Goal: Task Accomplishment & Management: Manage account settings

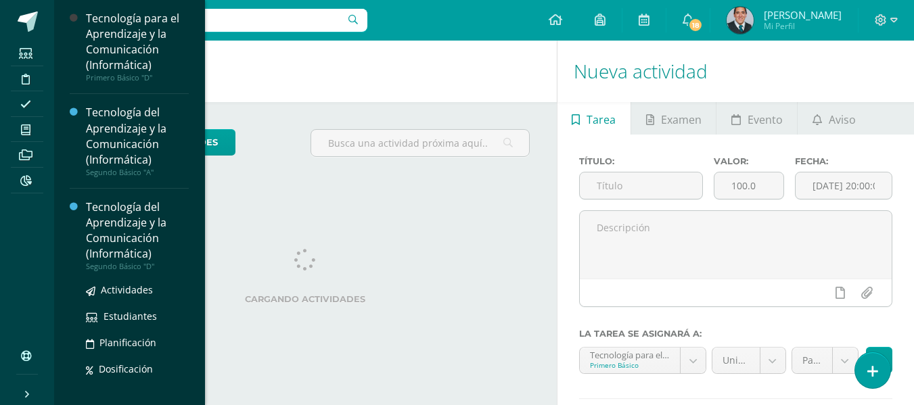
click at [121, 245] on div "Tecnología del Aprendizaje y la Comunicación (Informática)" at bounding box center [137, 230] width 103 height 62
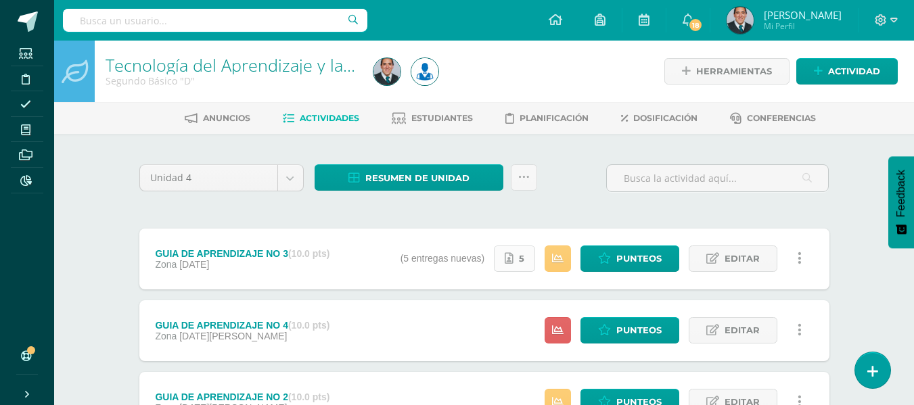
click at [513, 255] on icon at bounding box center [508, 258] width 9 height 11
click at [755, 251] on span "Editar" at bounding box center [741, 258] width 35 height 25
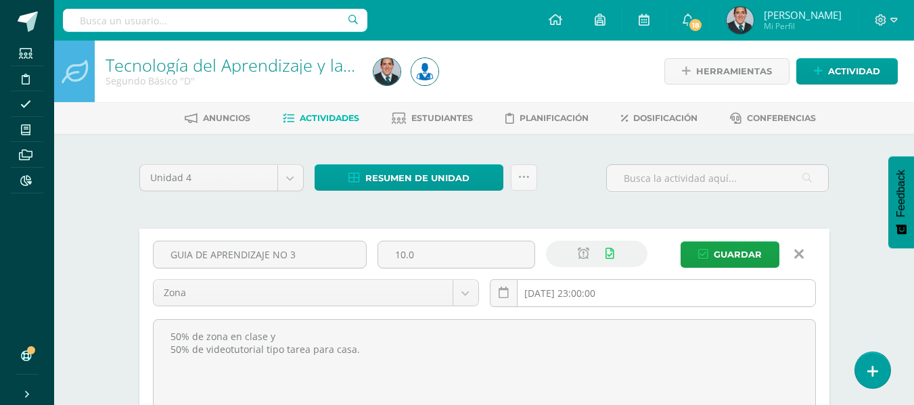
click at [646, 300] on input "2025-09-07 23:00:00" at bounding box center [652, 293] width 325 height 26
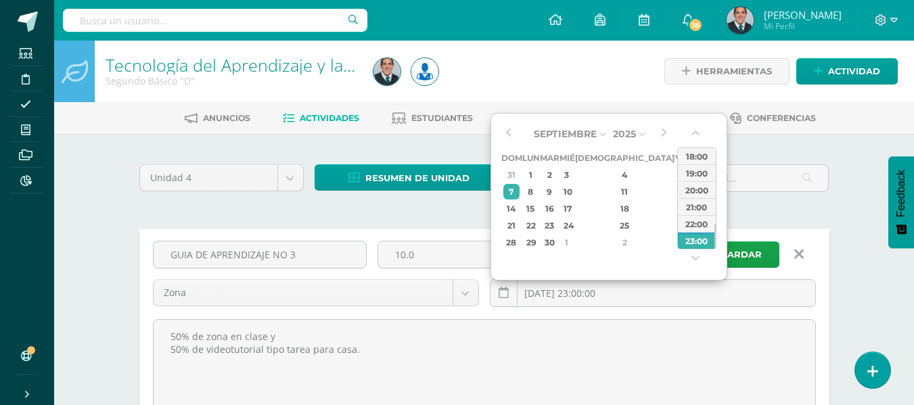
click at [691, 195] on div "13" at bounding box center [698, 192] width 14 height 16
click at [618, 291] on input "2025-09-13 23:00" at bounding box center [652, 293] width 325 height 26
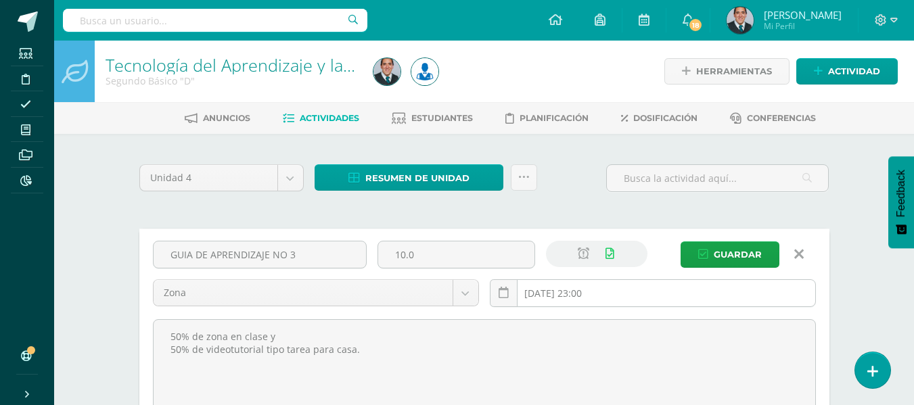
click at [609, 300] on input "2025-09-13 23:00" at bounding box center [652, 293] width 325 height 26
click at [572, 296] on input "2025-09-13 23:59" at bounding box center [652, 293] width 325 height 26
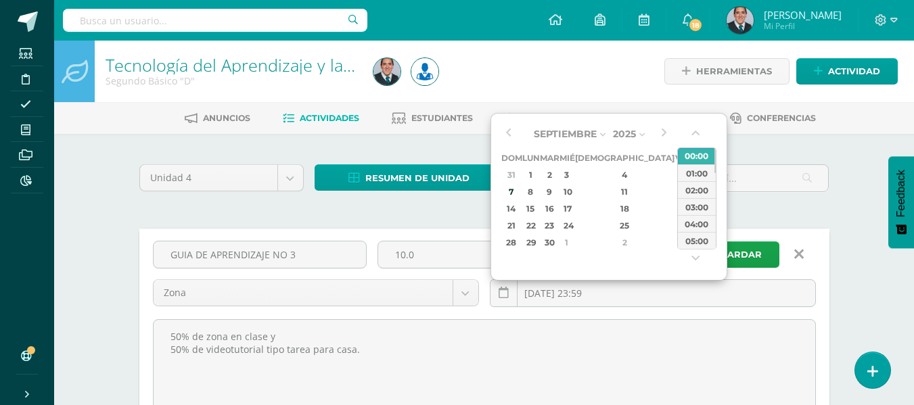
type input "2025-09-14 23:59"
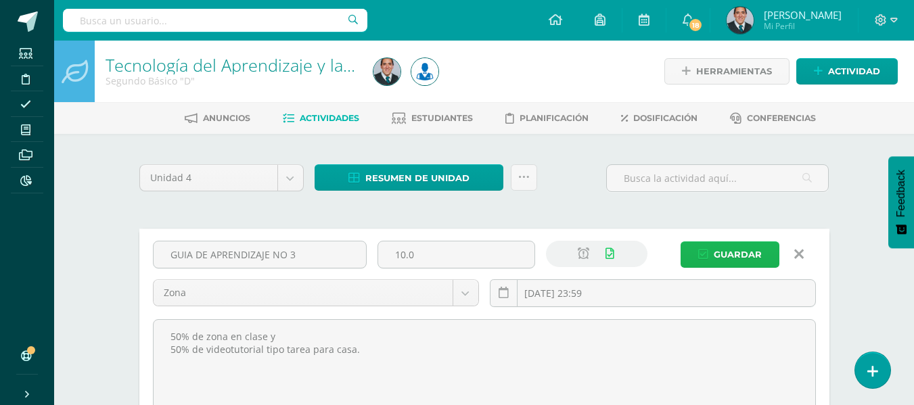
click at [747, 256] on span "Guardar" at bounding box center [737, 254] width 48 height 25
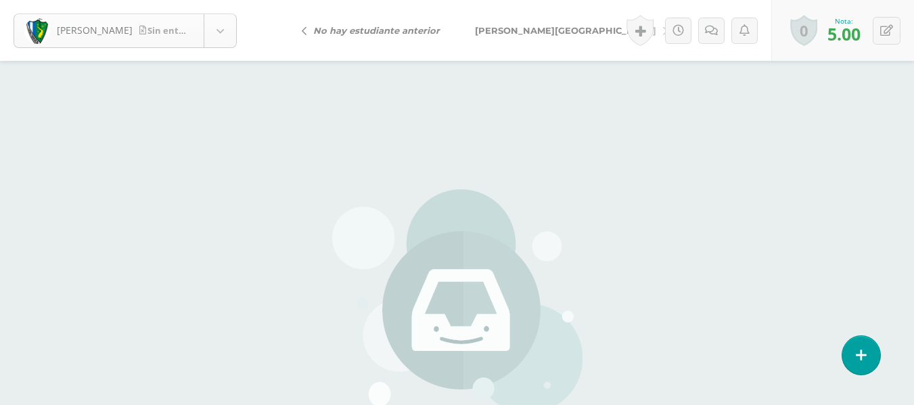
click at [214, 30] on body "Agreda, Fernando Sin entrega Agreda, Fernando Alvarado, Diego Avendaño, Juan Av…" at bounding box center [457, 281] width 914 height 563
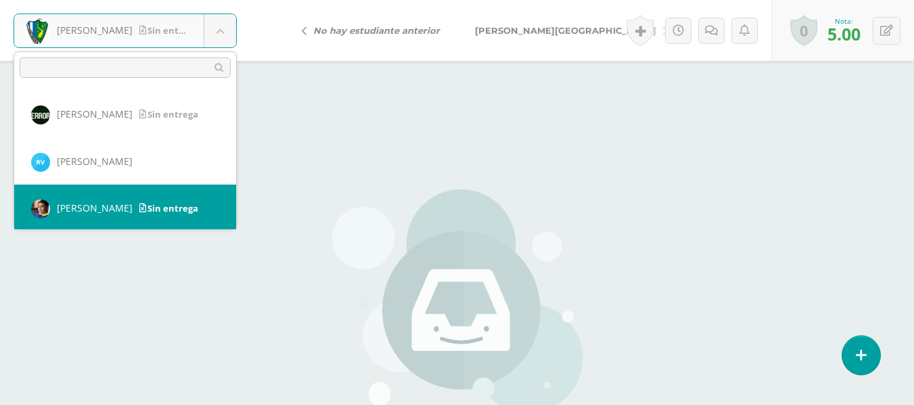
scroll to position [1419, 0]
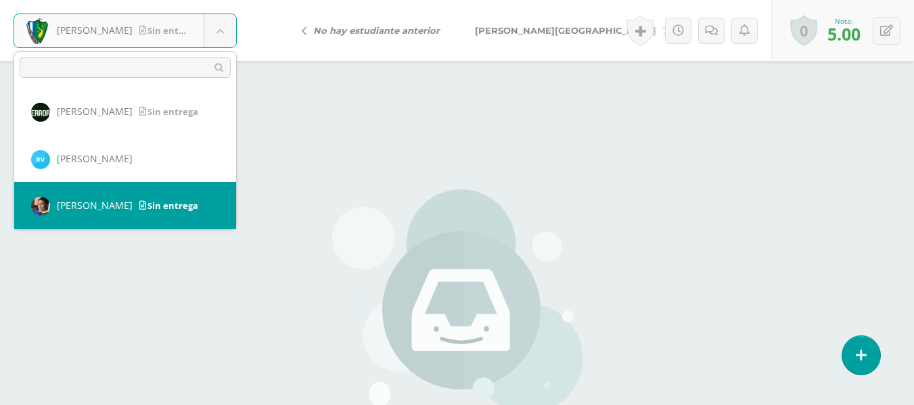
click at [911, 202] on body "Agreda, Fernando Sin entrega Agreda, Fernando Alvarado, Diego Avendaño, Juan Av…" at bounding box center [457, 281] width 914 height 563
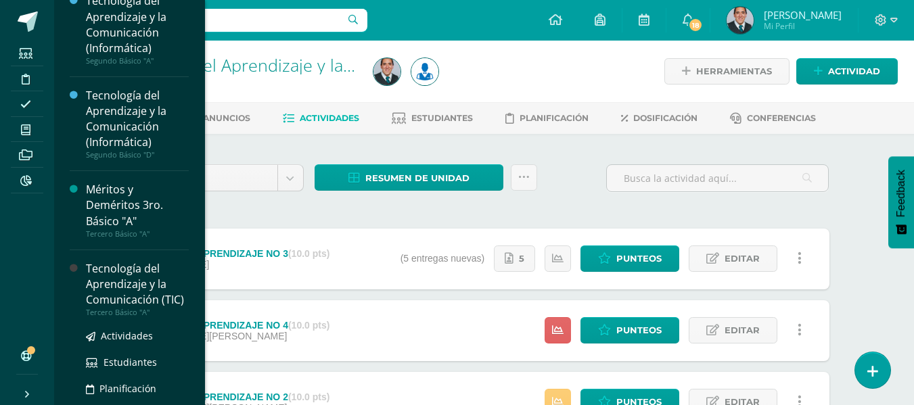
scroll to position [270, 0]
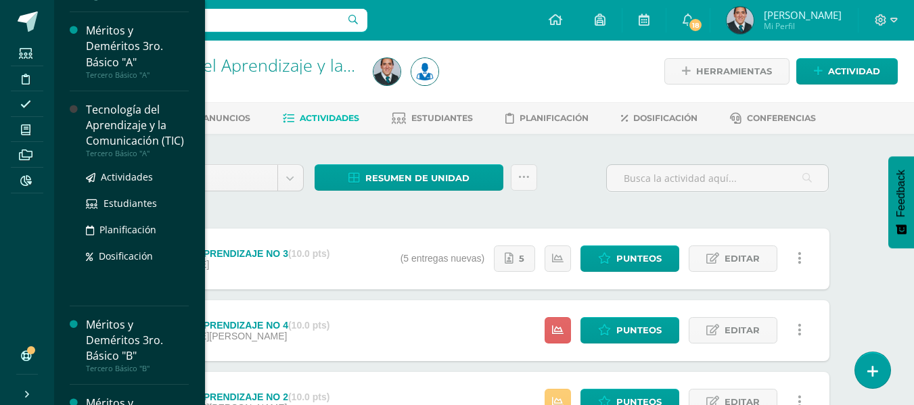
click at [134, 115] on div "Tecnología del Aprendizaje y la Comunicación (TIC)" at bounding box center [137, 125] width 103 height 47
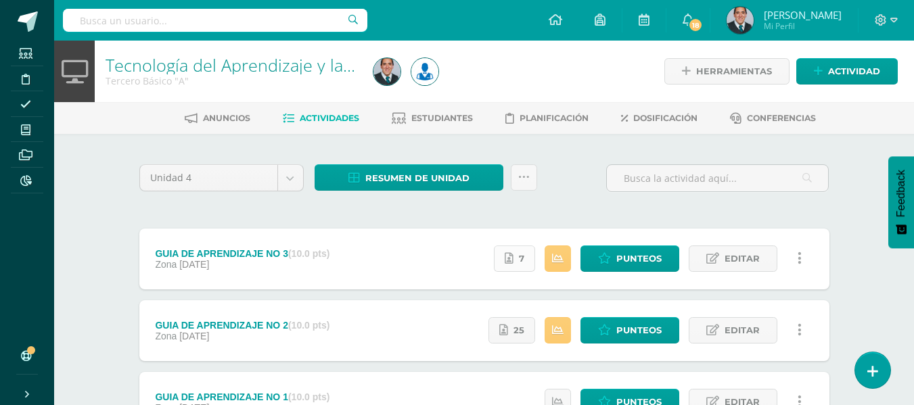
click at [513, 253] on icon at bounding box center [508, 258] width 9 height 11
click at [751, 252] on span "Editar" at bounding box center [741, 258] width 35 height 25
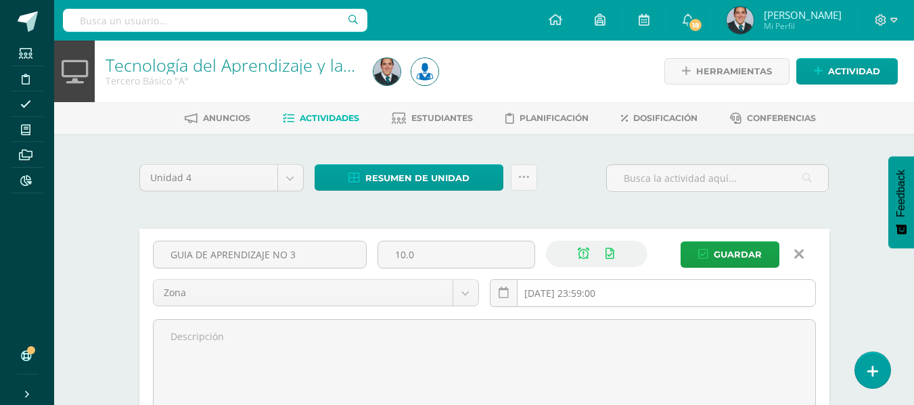
click at [659, 289] on input "2025-09-07 23:59:00" at bounding box center [652, 293] width 325 height 26
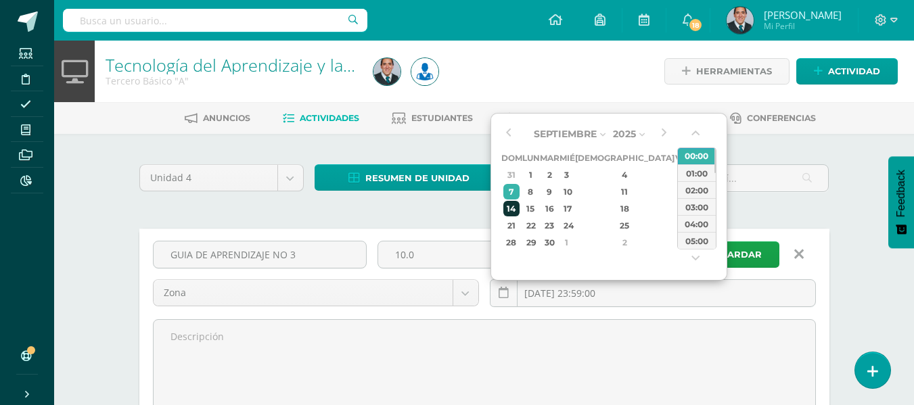
click at [513, 209] on div "14" at bounding box center [511, 209] width 17 height 16
type input "2025-09-14 23:59"
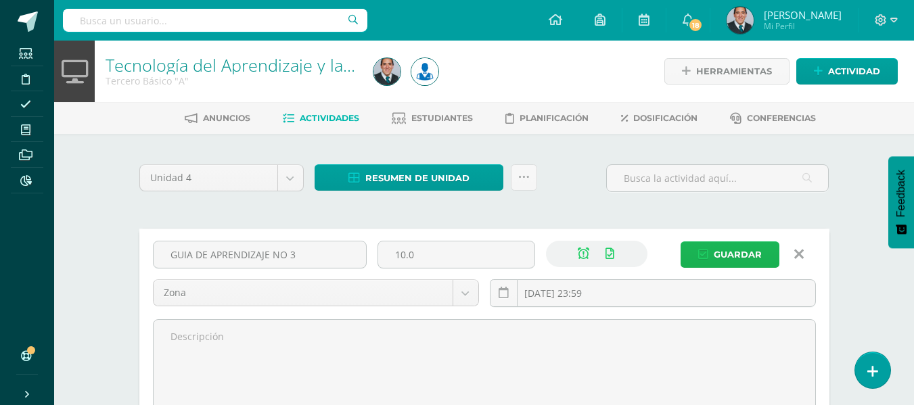
click at [751, 262] on span "Guardar" at bounding box center [737, 254] width 48 height 25
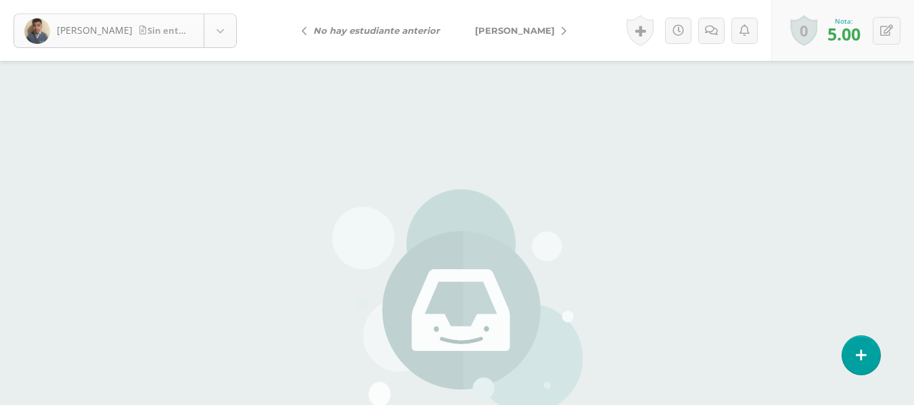
click at [225, 37] on body "[PERSON_NAME], [PERSON_NAME] entrega [PERSON_NAME], [PERSON_NAME], [GEOGRAPHIC_…" at bounding box center [457, 281] width 914 height 563
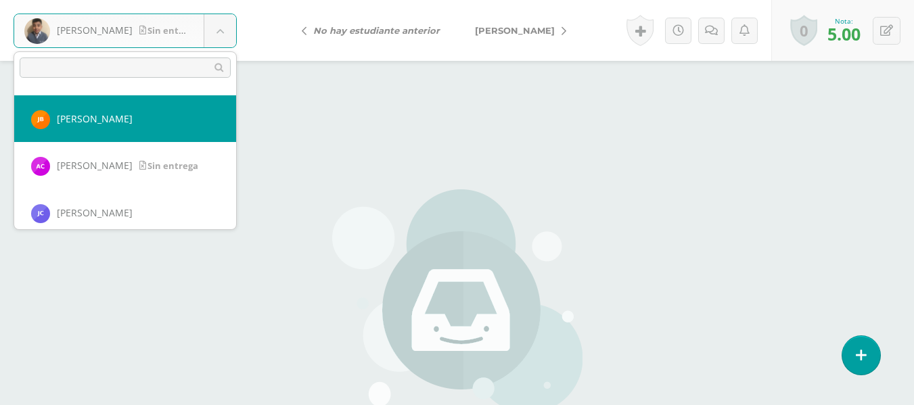
scroll to position [100, 0]
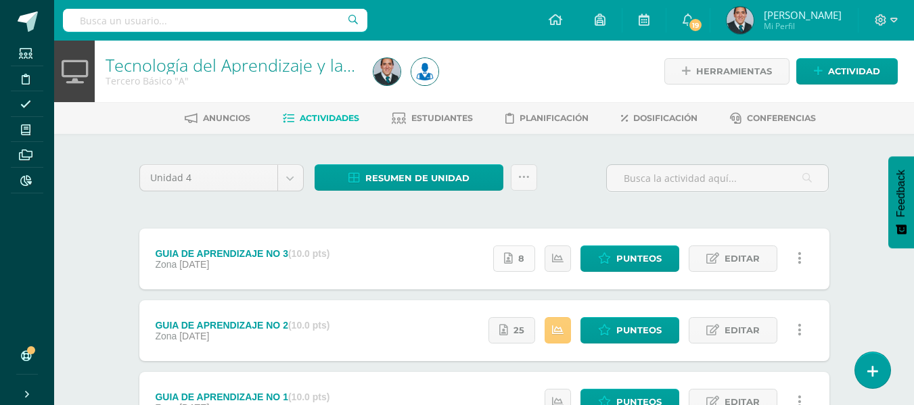
click at [512, 260] on icon at bounding box center [508, 258] width 9 height 11
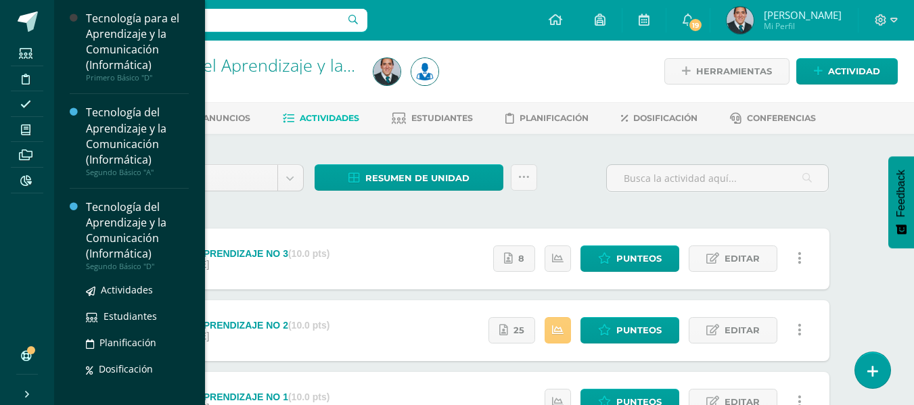
click at [137, 247] on div "Tecnología del Aprendizaje y la Comunicación (Informática)" at bounding box center [137, 230] width 103 height 62
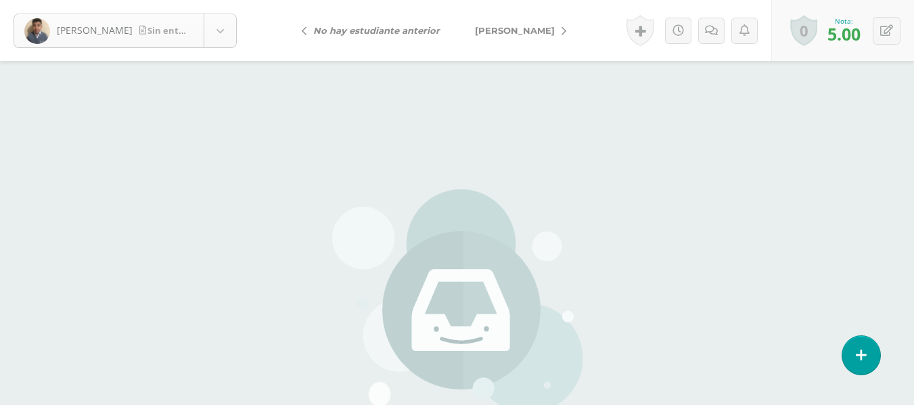
click at [210, 34] on body "[PERSON_NAME] entrega [PERSON_NAME] [PERSON_NAME][GEOGRAPHIC_DATA] [PERSON_NAME…" at bounding box center [457, 281] width 914 height 563
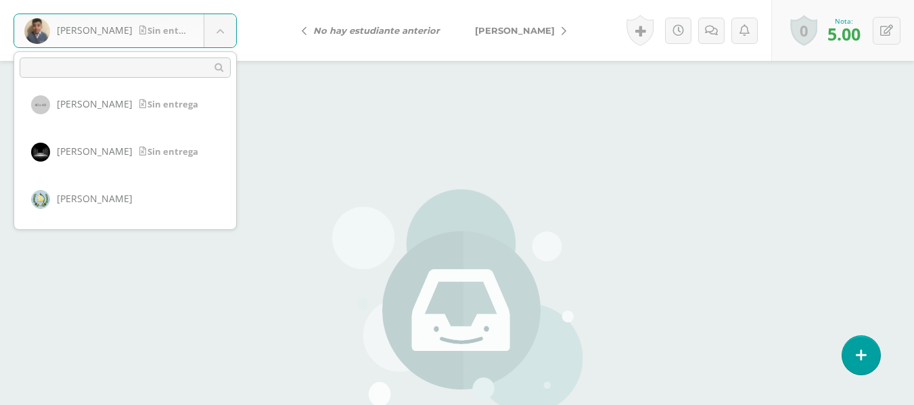
scroll to position [523, 0]
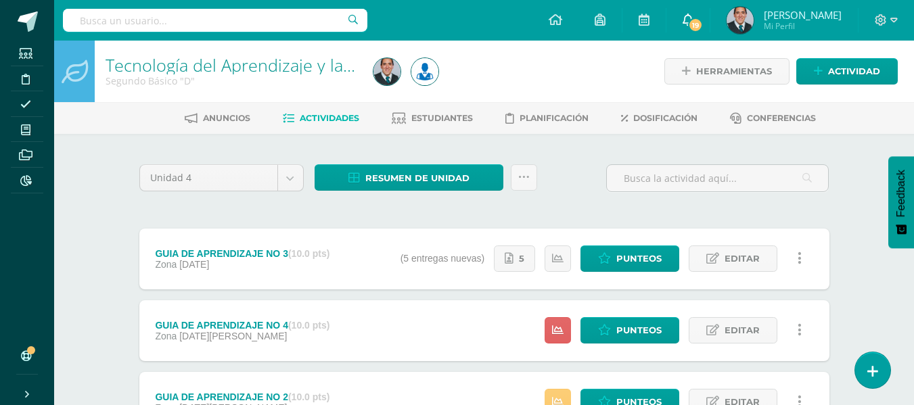
click at [709, 7] on link "19" at bounding box center [687, 20] width 43 height 41
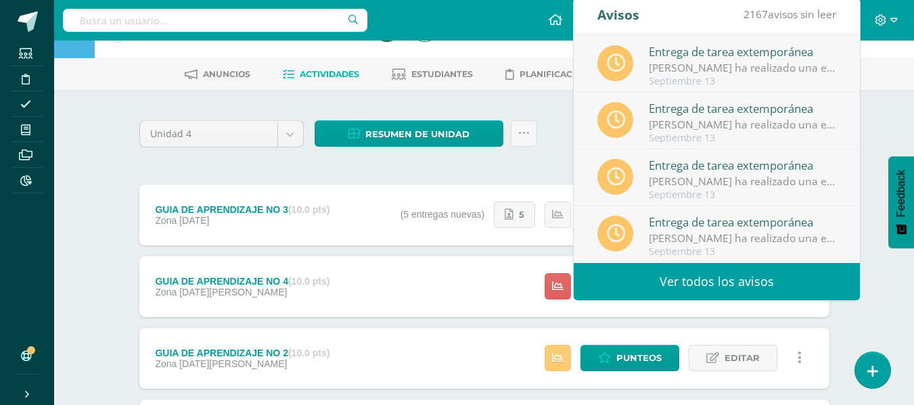
scroll to position [68, 0]
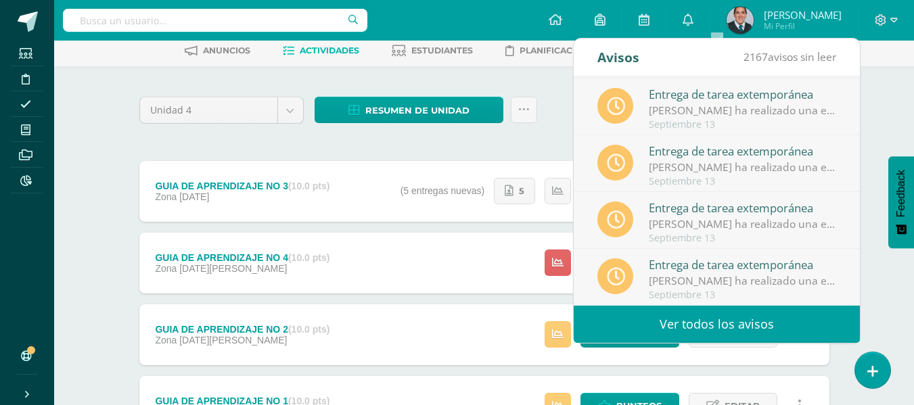
click at [892, 105] on div "Tecnología del Aprendizaje y la Comunicación (Informática) Segundo Básico "D" H…" at bounding box center [483, 357] width 859 height 769
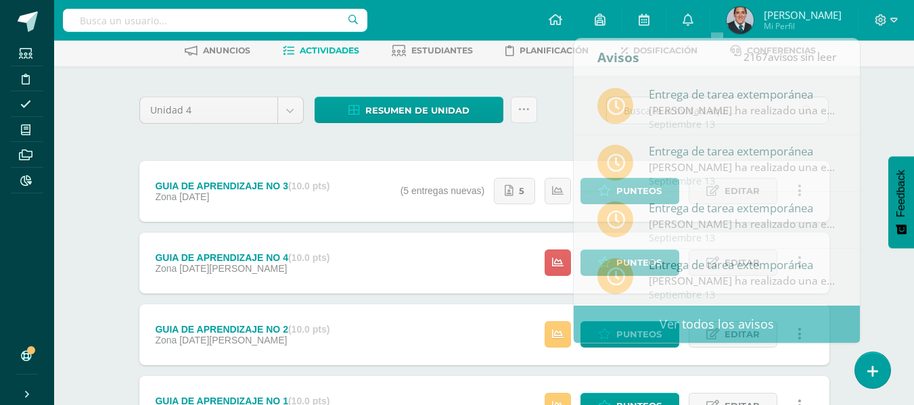
click at [892, 105] on div "Tecnología del Aprendizaje y la Comunicación (Informática) Segundo Básico "D" H…" at bounding box center [483, 357] width 859 height 769
